Goal: Information Seeking & Learning: Find specific fact

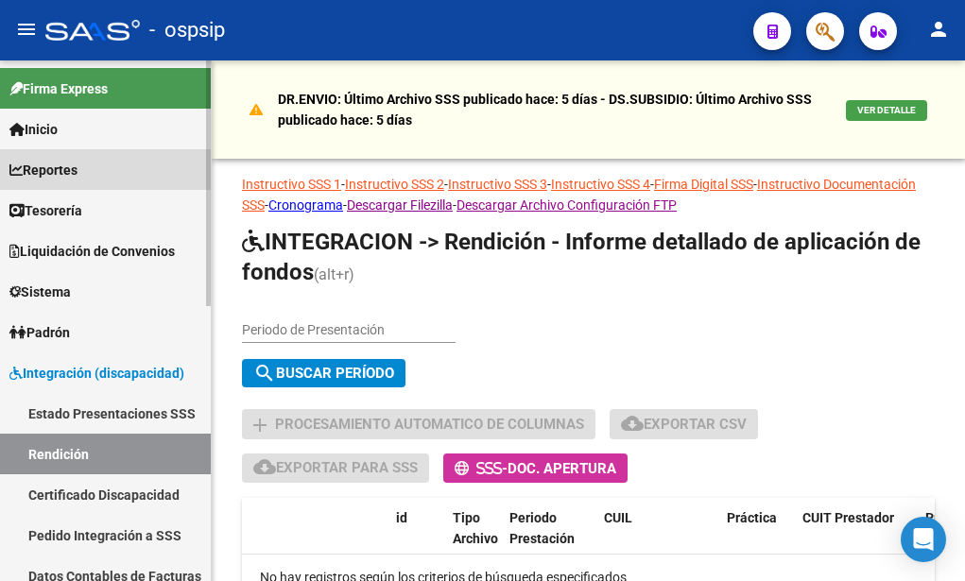
click at [78, 169] on span "Reportes" at bounding box center [43, 170] width 68 height 21
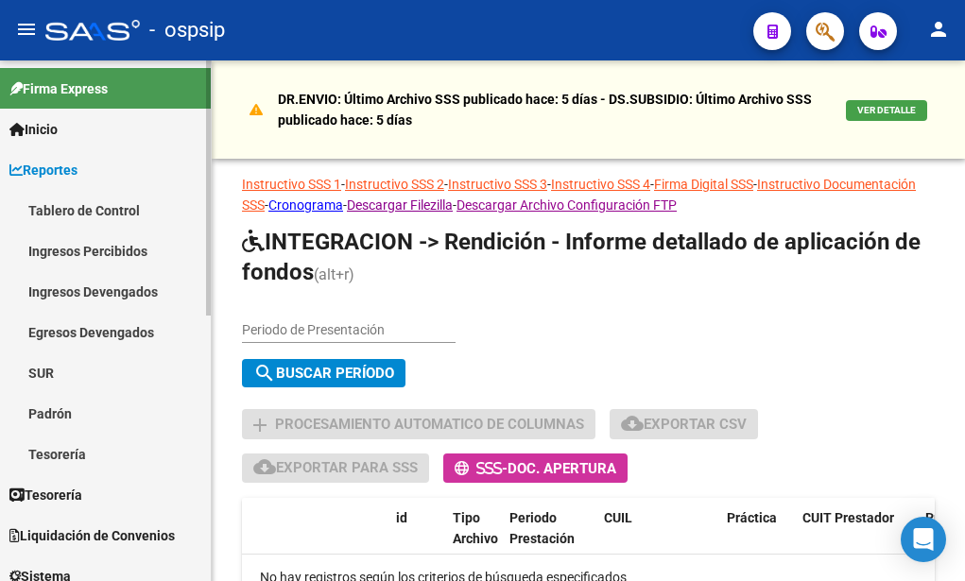
click at [118, 287] on link "Ingresos Devengados" at bounding box center [105, 291] width 211 height 41
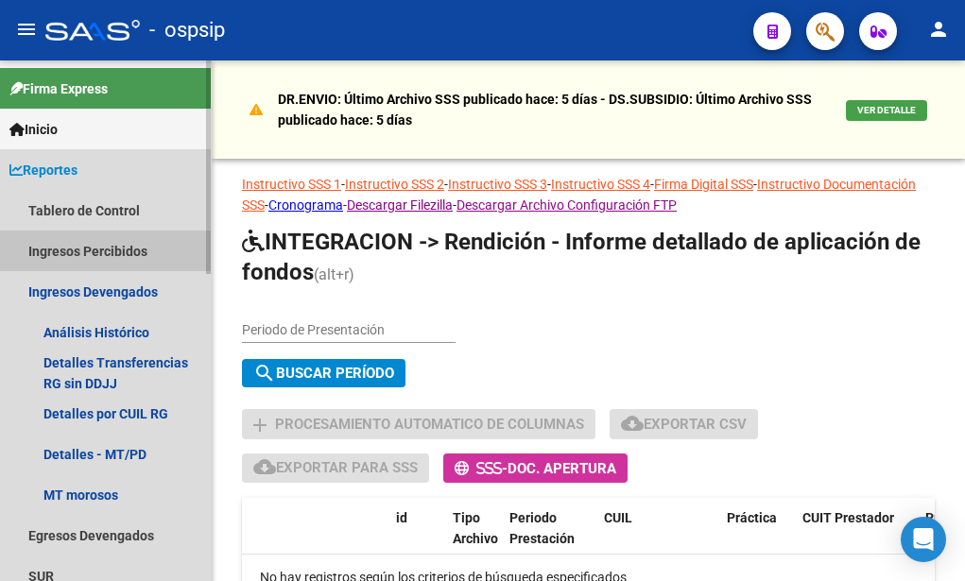
click at [108, 251] on link "Ingresos Percibidos" at bounding box center [105, 251] width 211 height 41
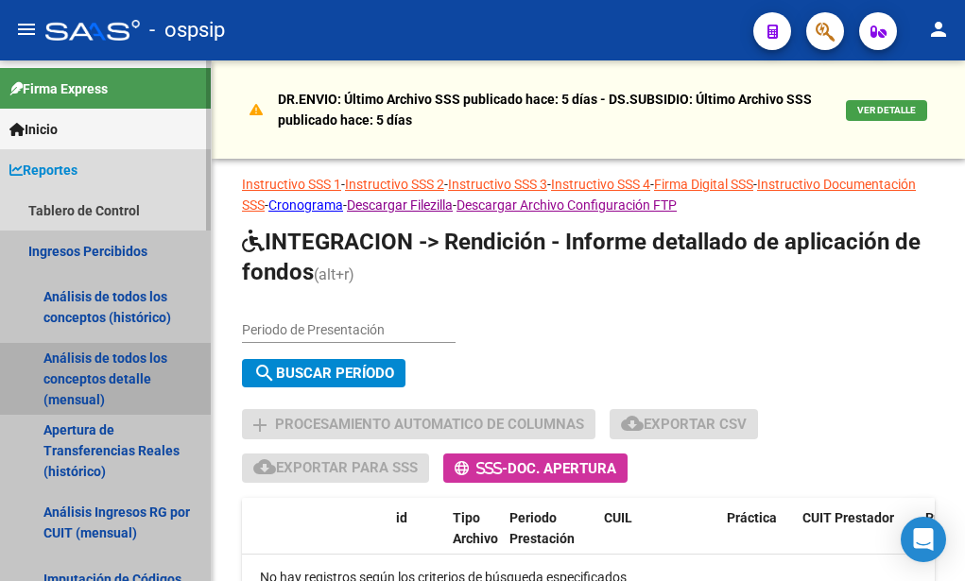
click at [93, 370] on link "Análisis de todos los conceptos detalle (mensual)" at bounding box center [105, 379] width 211 height 72
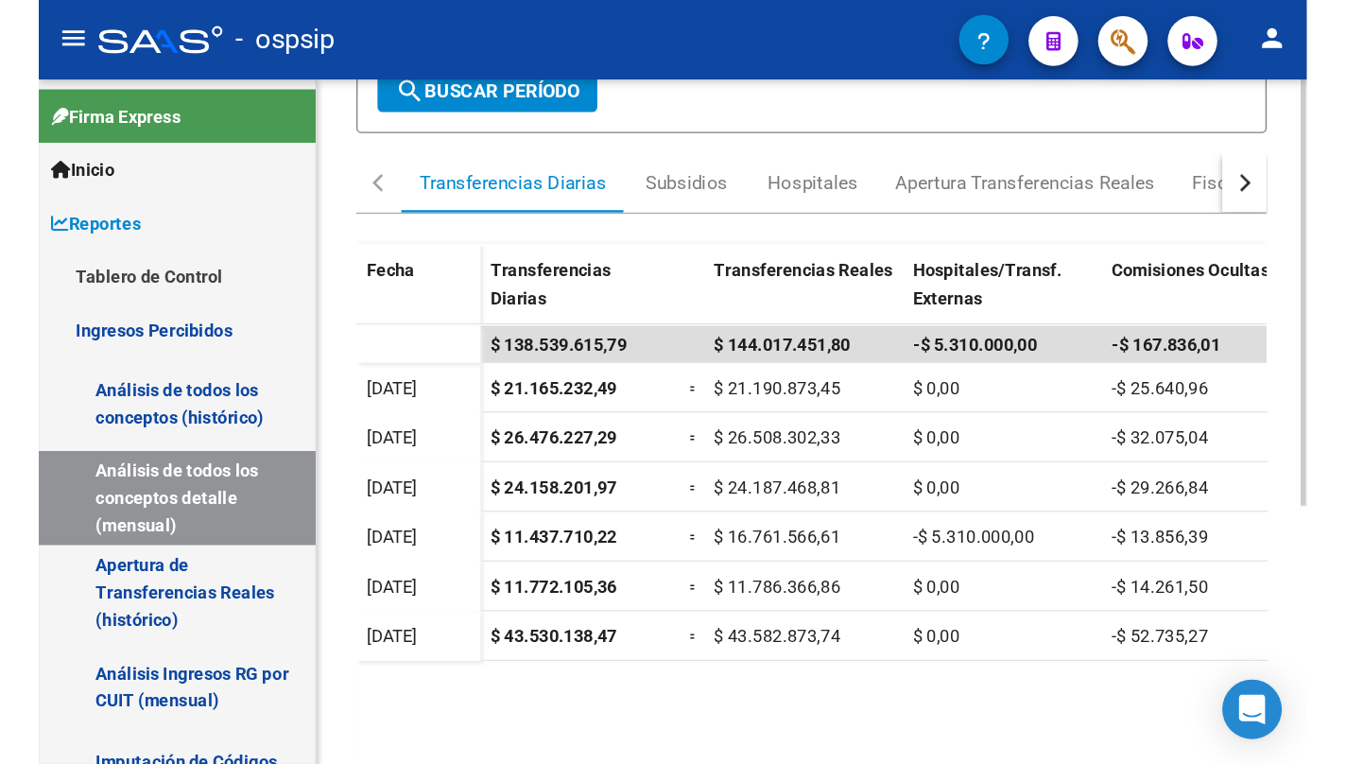
scroll to position [284, 0]
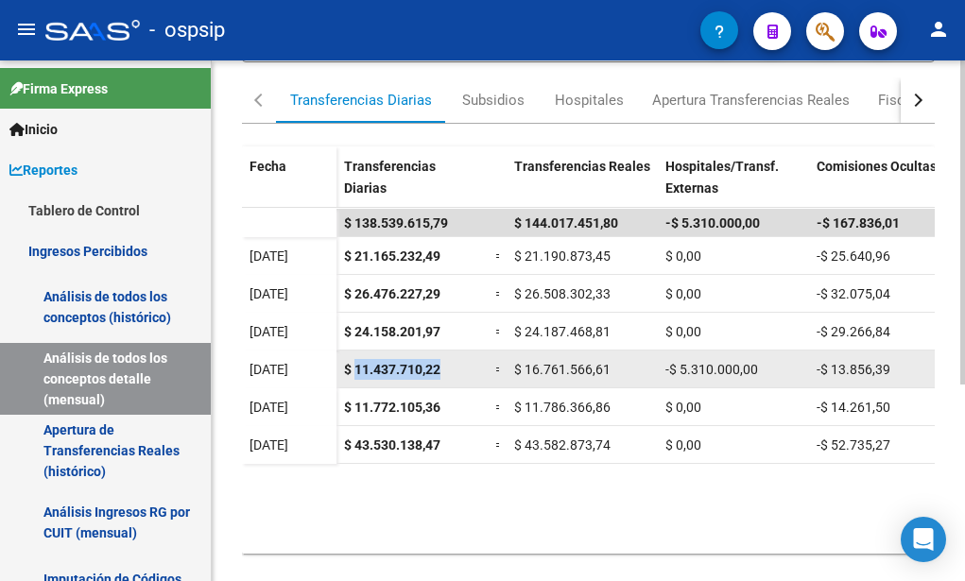
drag, startPoint x: 457, startPoint y: 369, endPoint x: 354, endPoint y: 363, distance: 103.2
click at [354, 363] on div "$ 11.437.710,22" at bounding box center [412, 370] width 136 height 22
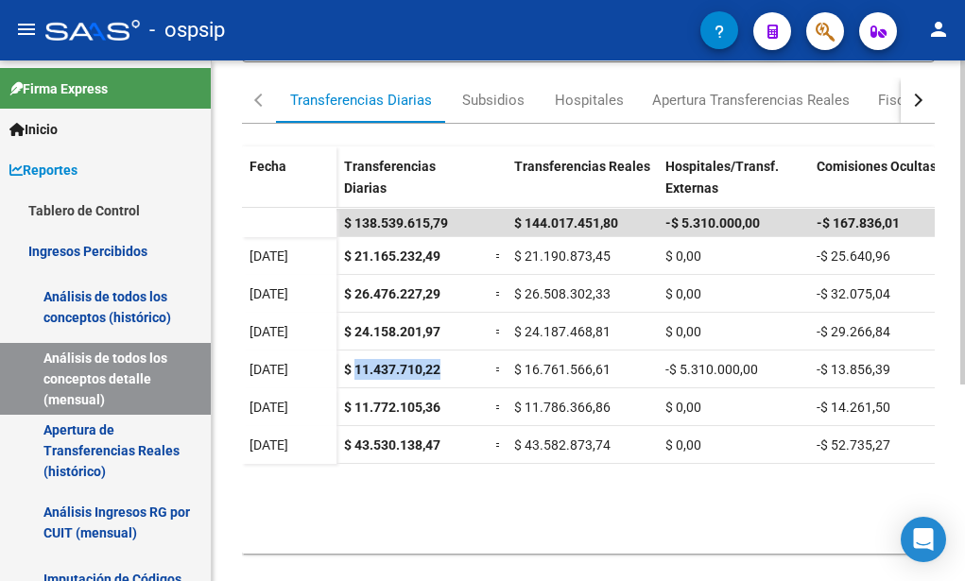
copy span "11.437.710,22"
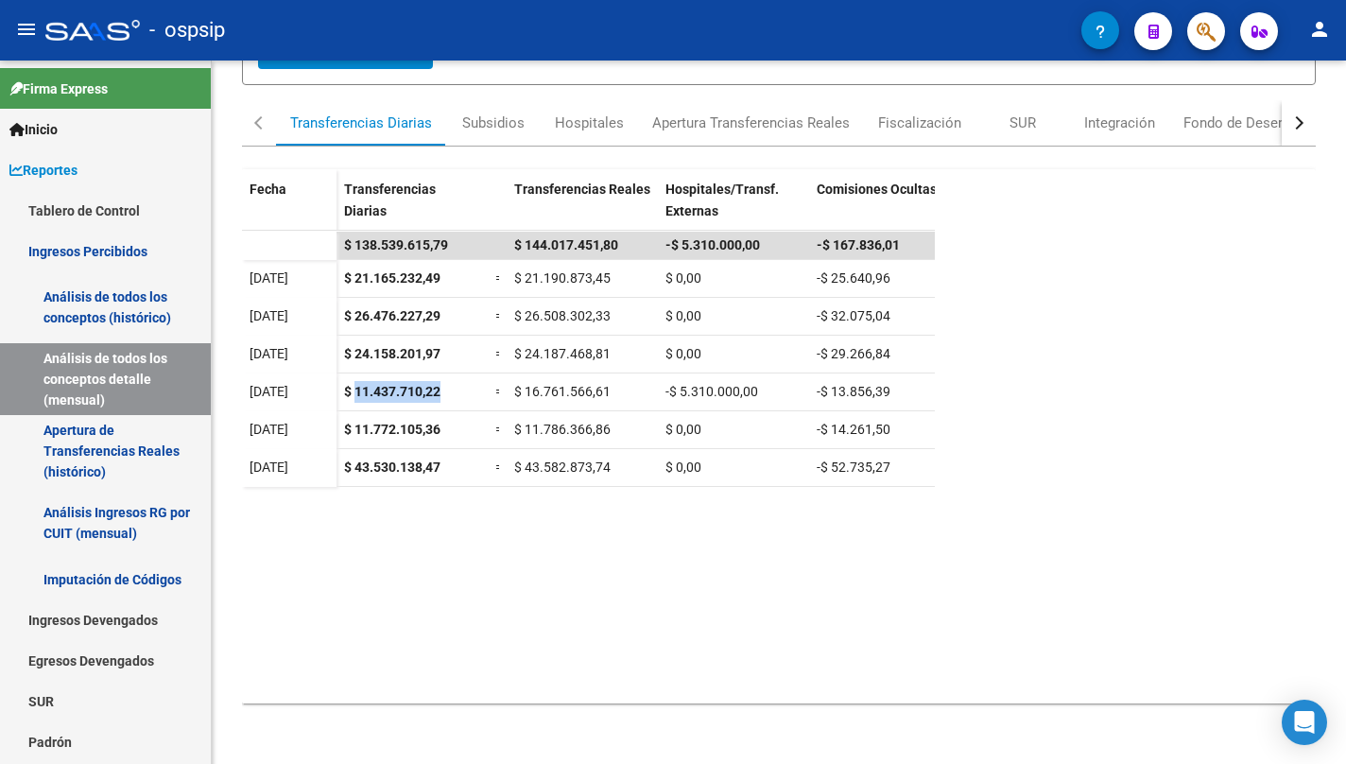
scroll to position [247, 0]
click at [964, 456] on datatable-scroller "$ 138.539.615,79 $ 144.017.451,80 -$ 5.310.000,00 -$ 167.836,01 [DATE] $ 21.165…" at bounding box center [779, 345] width 1074 height 227
